Goal: Information Seeking & Learning: Learn about a topic

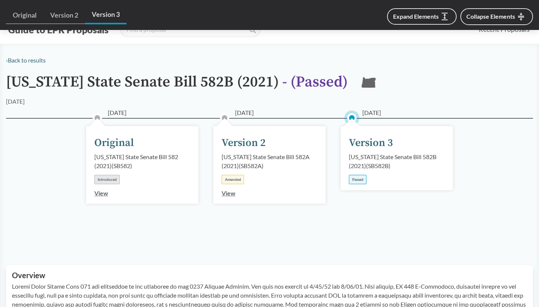
scroll to position [588, 0]
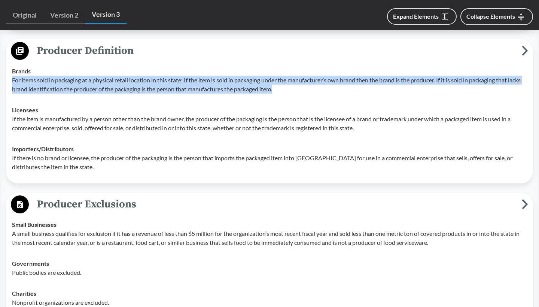
drag, startPoint x: 13, startPoint y: 81, endPoint x: 290, endPoint y: 88, distance: 277.0
click at [290, 88] on p "For items sold in packaging at a physical retail location in this state: If the…" at bounding box center [269, 85] width 515 height 18
copy p "For items sold in packaging at a physical retail location in this state: If the…"
click at [208, 84] on p "For items sold in packaging at a physical retail location in this state: If the…" at bounding box center [269, 85] width 515 height 18
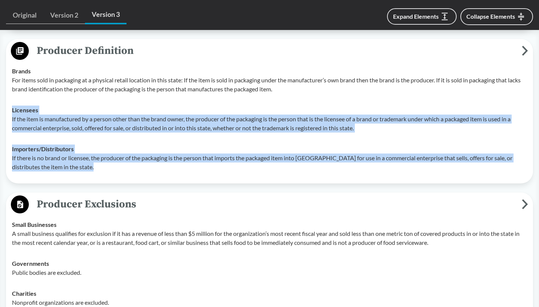
drag, startPoint x: 12, startPoint y: 111, endPoint x: 98, endPoint y: 167, distance: 102.5
click at [98, 167] on tbody "Brands For items sold in packaging at a physical retail location in this state:…" at bounding box center [270, 119] width 522 height 117
copy tbody "Licensees If the item is manufactured by a person other than the brand owner, t…"
click at [307, 116] on p "If the item is manufactured by a person other than the brand owner, the produce…" at bounding box center [269, 124] width 515 height 18
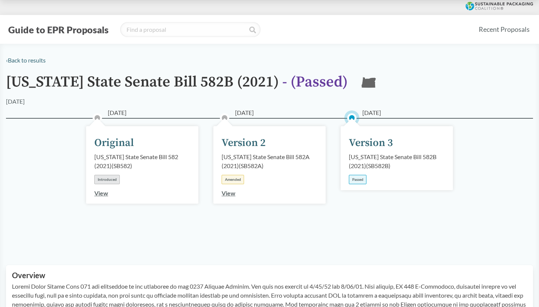
scroll to position [0, 0]
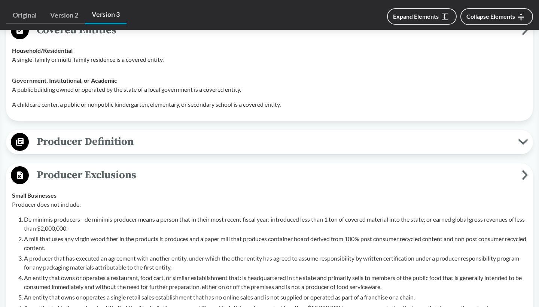
scroll to position [898, 0]
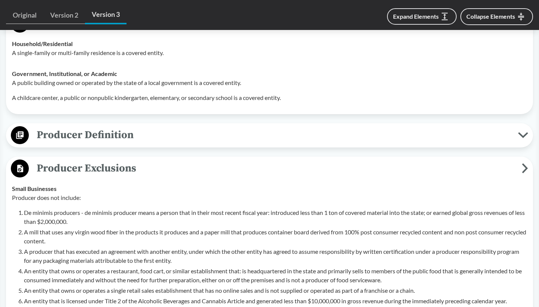
click at [229, 133] on span "Producer Definition" at bounding box center [273, 135] width 489 height 17
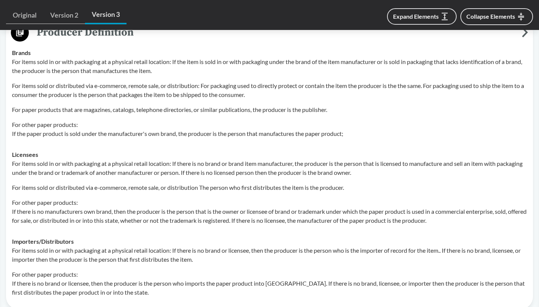
scroll to position [999, 0]
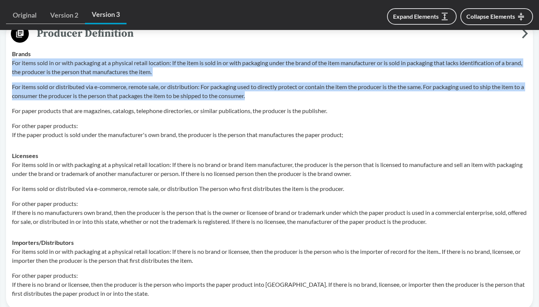
drag, startPoint x: 13, startPoint y: 64, endPoint x: 260, endPoint y: 95, distance: 249.8
click at [260, 95] on div "For items sold in or with packaging at a physical retail location: If the item …" at bounding box center [269, 98] width 515 height 81
copy div "For items sold in or with packaging at a physical retail location: If the item …"
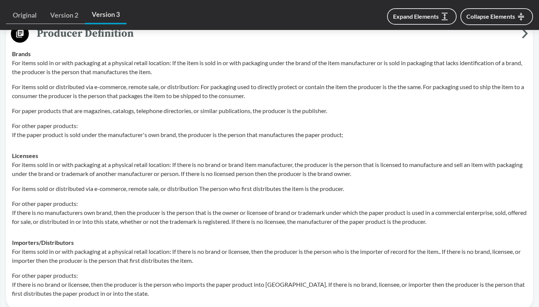
click at [185, 124] on p "For other paper products: If the paper product is sold under the manufacturer's…" at bounding box center [269, 130] width 515 height 18
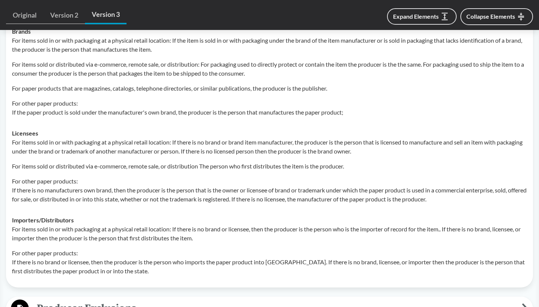
scroll to position [1023, 0]
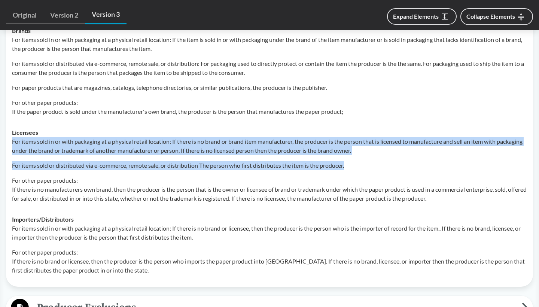
drag, startPoint x: 12, startPoint y: 144, endPoint x: 358, endPoint y: 167, distance: 346.3
click at [358, 167] on div "For items sold in or with packaging at a physical retail location: If there is …" at bounding box center [269, 170] width 515 height 66
copy div "For items sold in or with packaging at a physical retail location: If there is …"
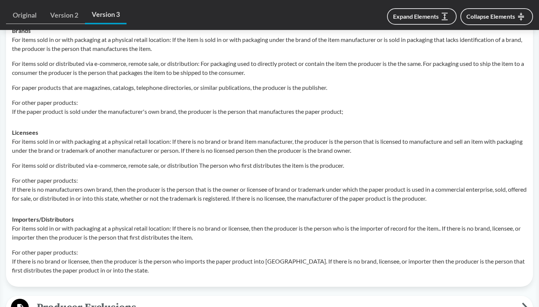
click at [193, 176] on div "For items sold in or with packaging at a physical retail location: If there is …" at bounding box center [269, 170] width 515 height 66
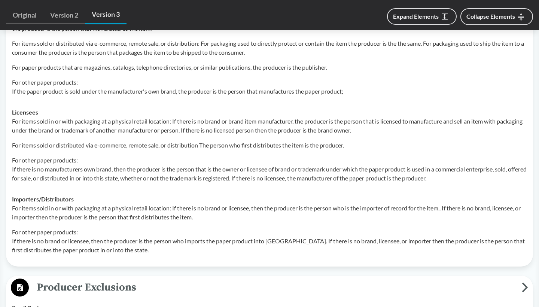
scroll to position [1043, 0]
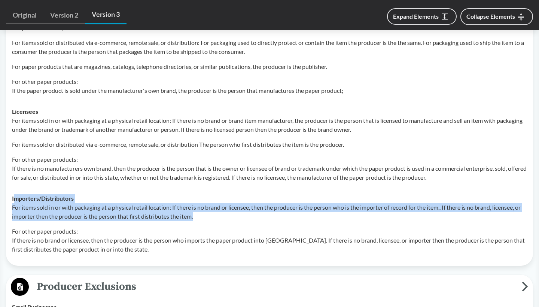
drag, startPoint x: 13, startPoint y: 201, endPoint x: 204, endPoint y: 219, distance: 191.8
click at [204, 219] on div "Importers/​Distributors For items sold in or with packaging at a physical retai…" at bounding box center [269, 224] width 515 height 60
copy div "mporters/​Distributors For items sold in or with packaging at a physical retail…"
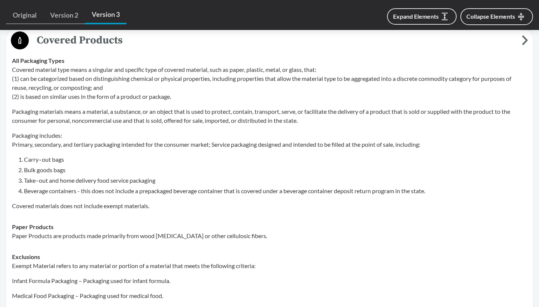
scroll to position [317, 0]
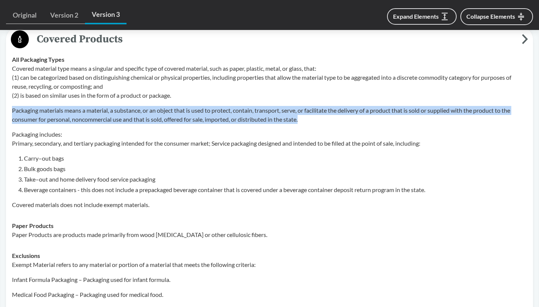
drag, startPoint x: 13, startPoint y: 110, endPoint x: 305, endPoint y: 119, distance: 292.1
click at [305, 119] on p "Packaging materials means a material, a substance, or an object that is used to…" at bounding box center [269, 115] width 515 height 18
copy p "Packaging materials means a material, a substance, or an object that is used to…"
